Goal: Navigation & Orientation: Find specific page/section

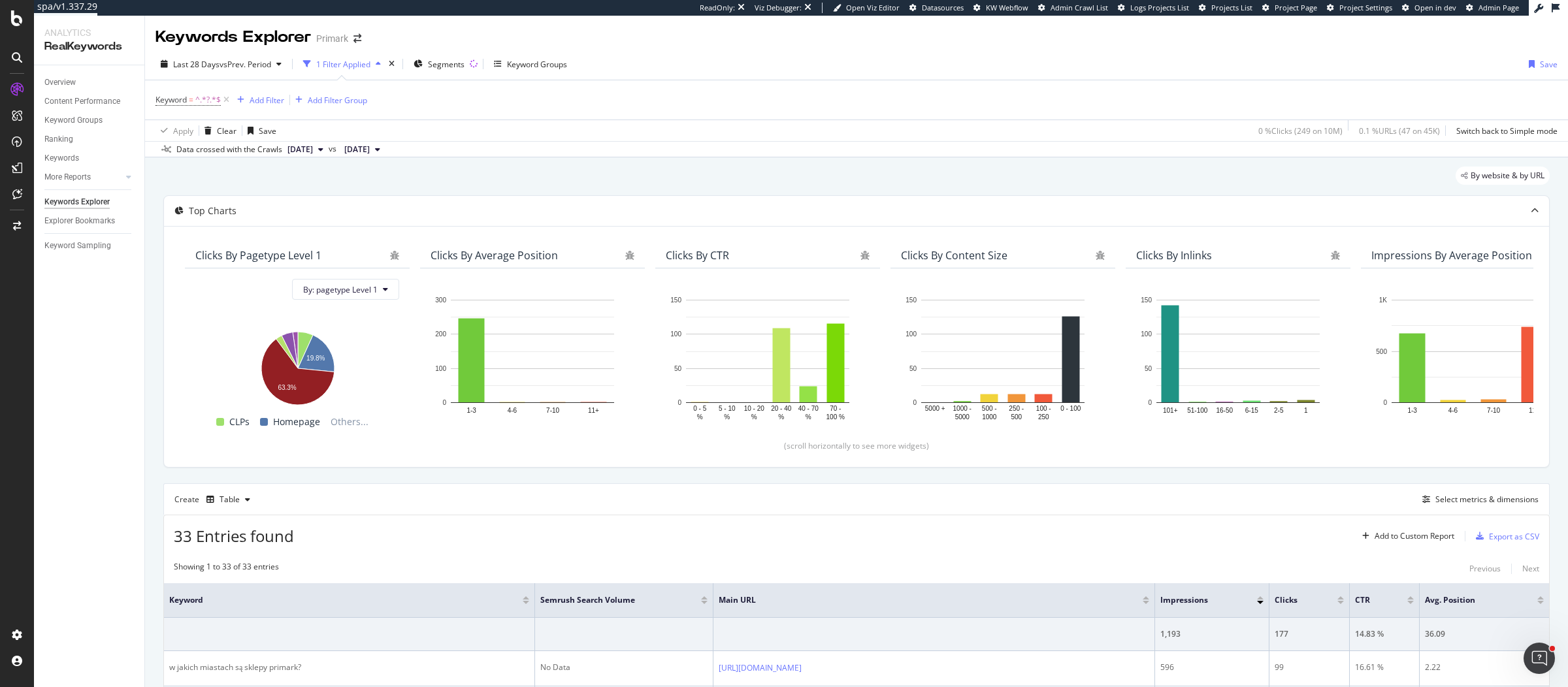
scroll to position [556, 0]
